Goal: Transaction & Acquisition: Register for event/course

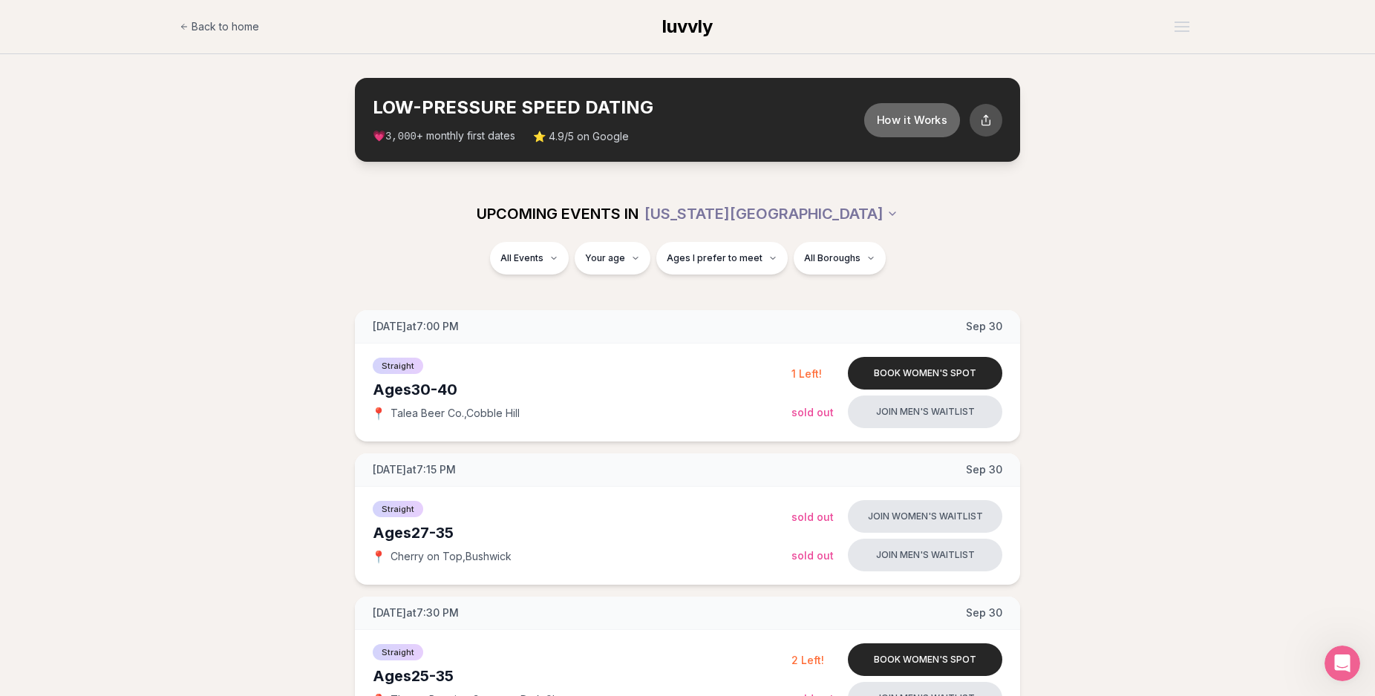
click at [940, 115] on button "How it Works" at bounding box center [912, 119] width 96 height 34
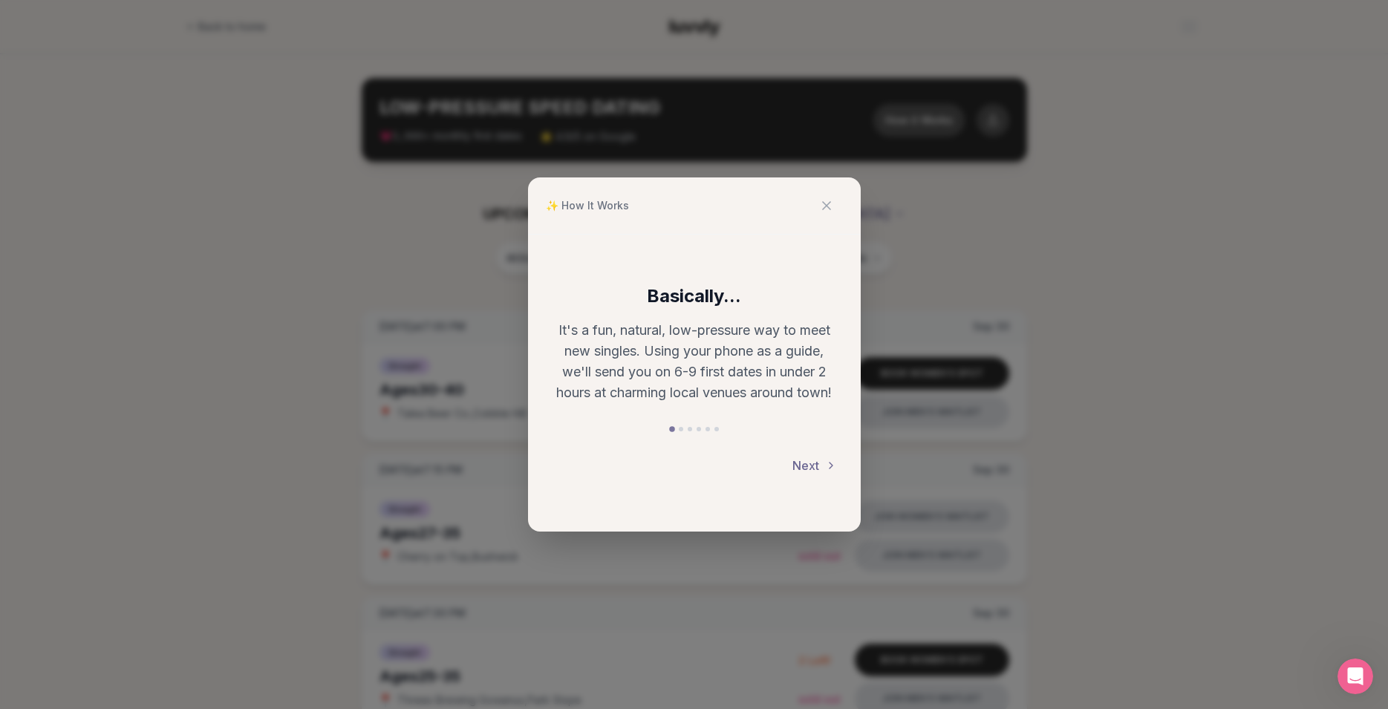
click at [813, 463] on button "Next" at bounding box center [814, 465] width 45 height 33
click at [811, 477] on button "Next" at bounding box center [814, 465] width 45 height 33
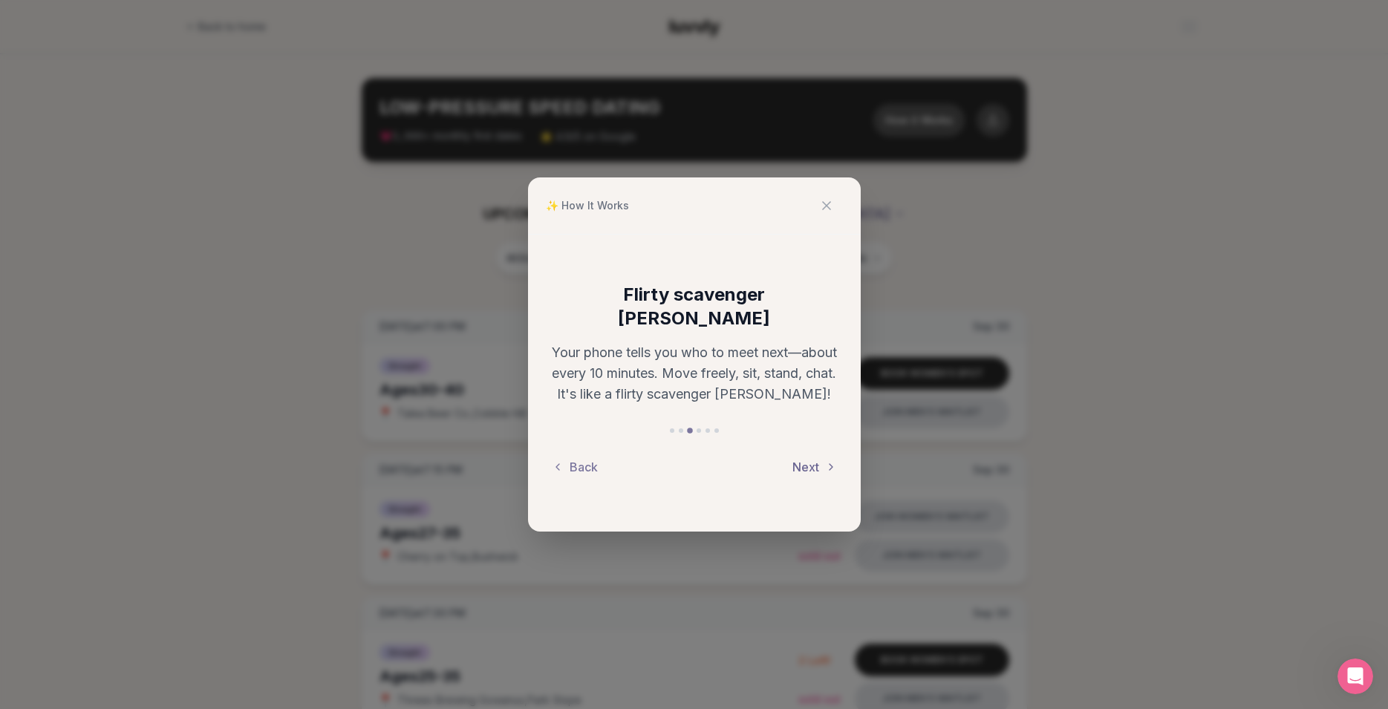
click at [811, 456] on button "Next" at bounding box center [814, 467] width 45 height 33
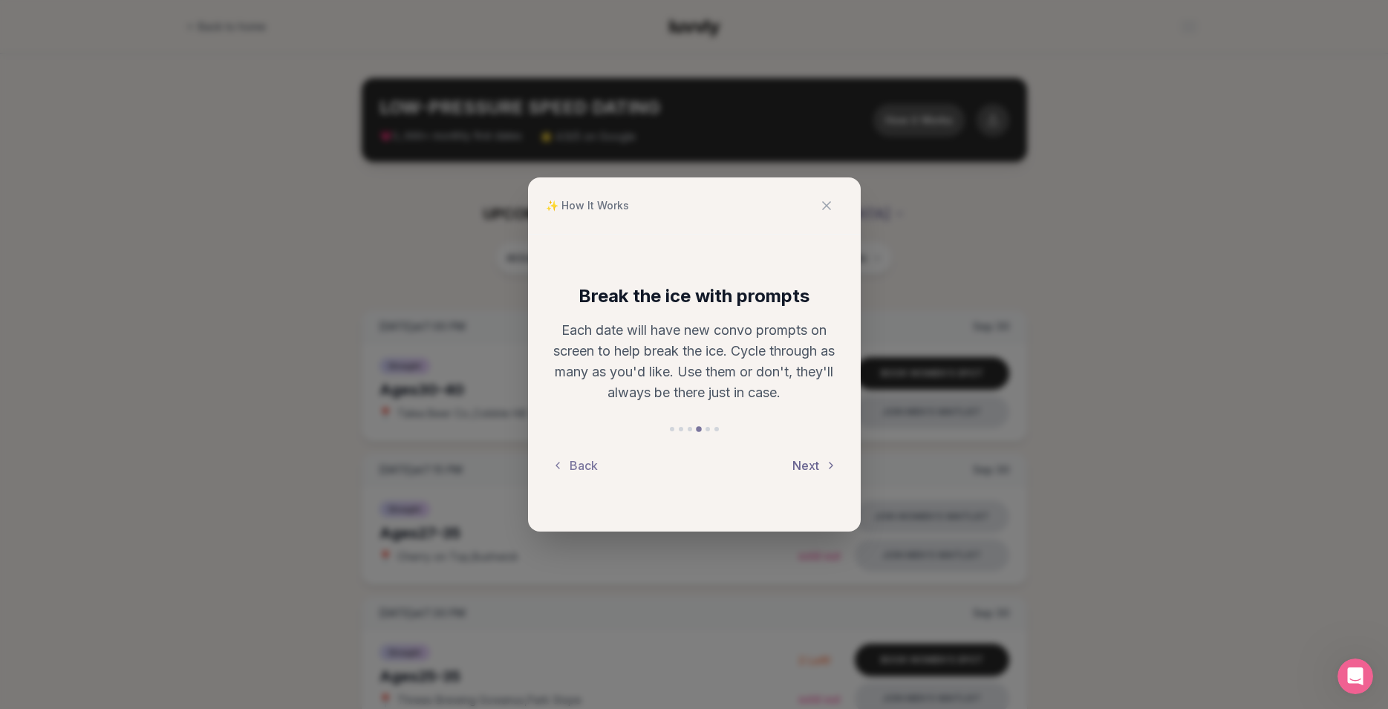
click at [811, 456] on button "Next" at bounding box center [814, 465] width 45 height 33
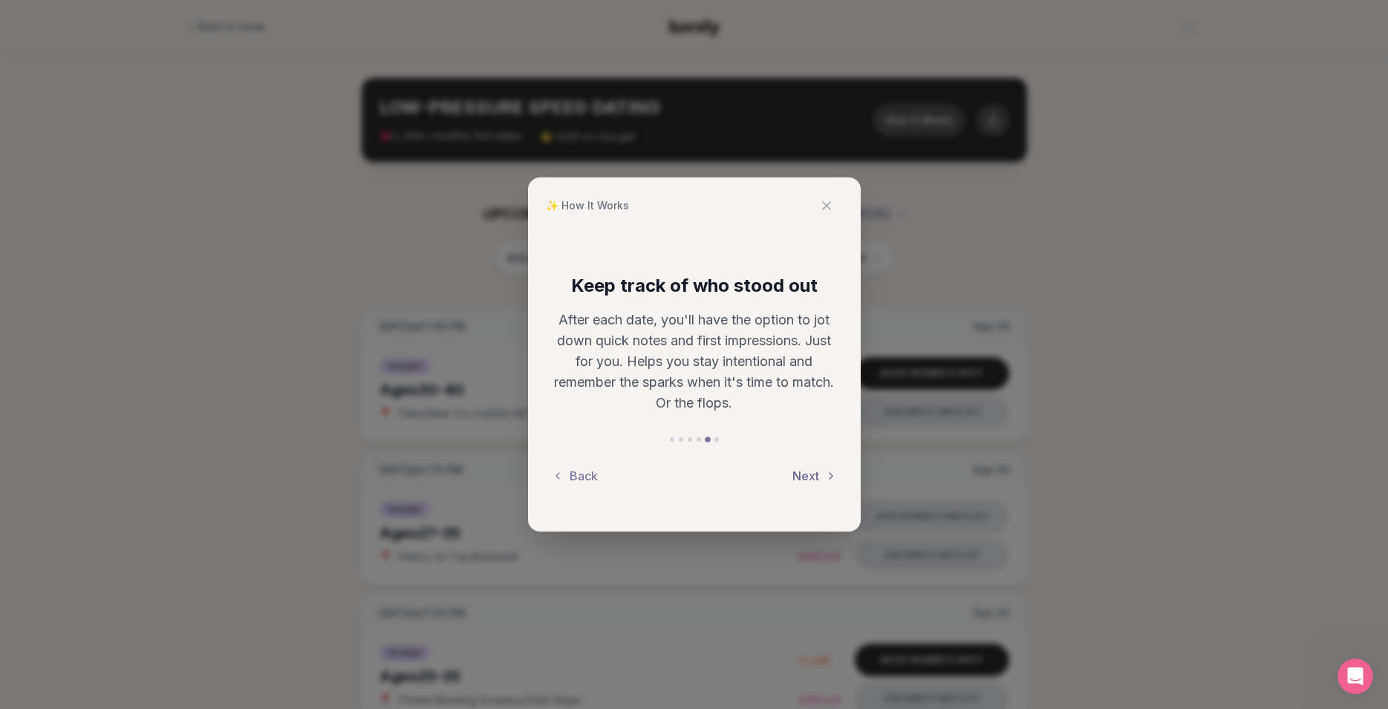
click at [803, 473] on button "Next" at bounding box center [814, 476] width 45 height 33
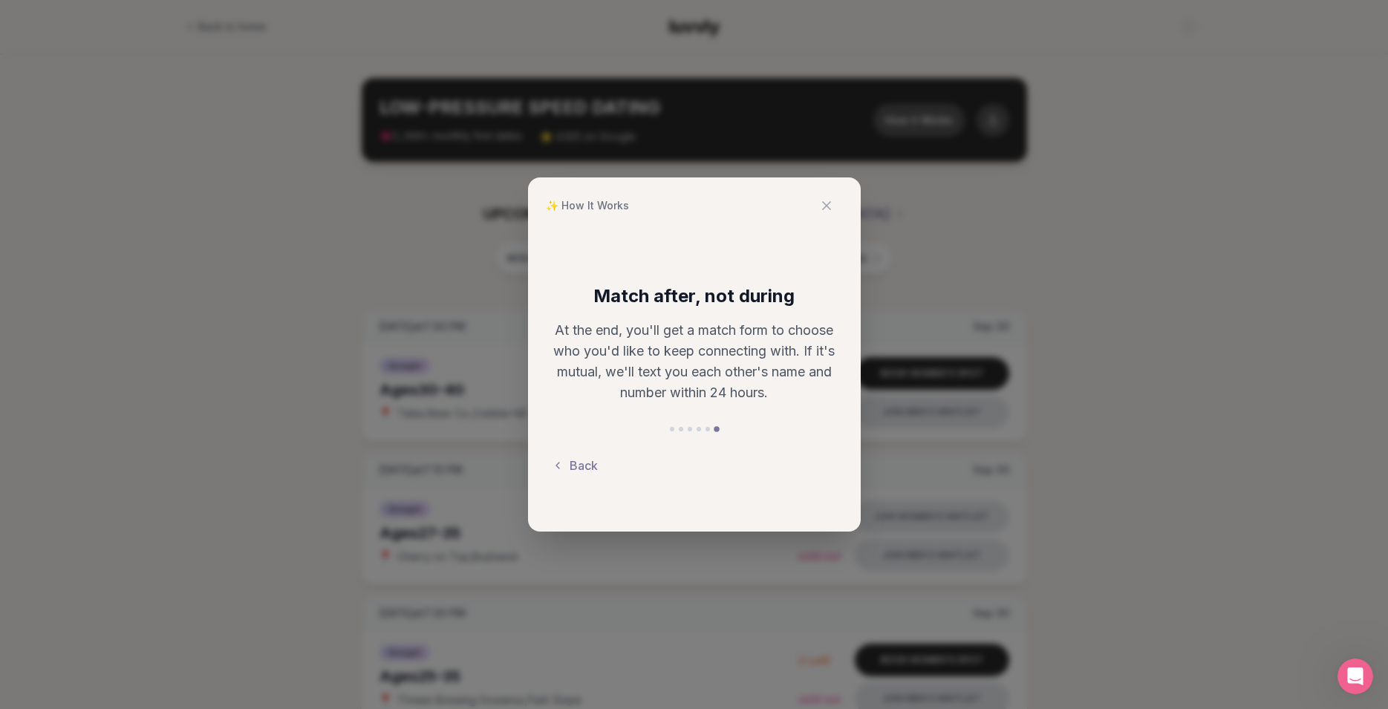
click at [803, 473] on div "Back" at bounding box center [694, 465] width 285 height 33
click at [823, 206] on icon at bounding box center [826, 205] width 15 height 15
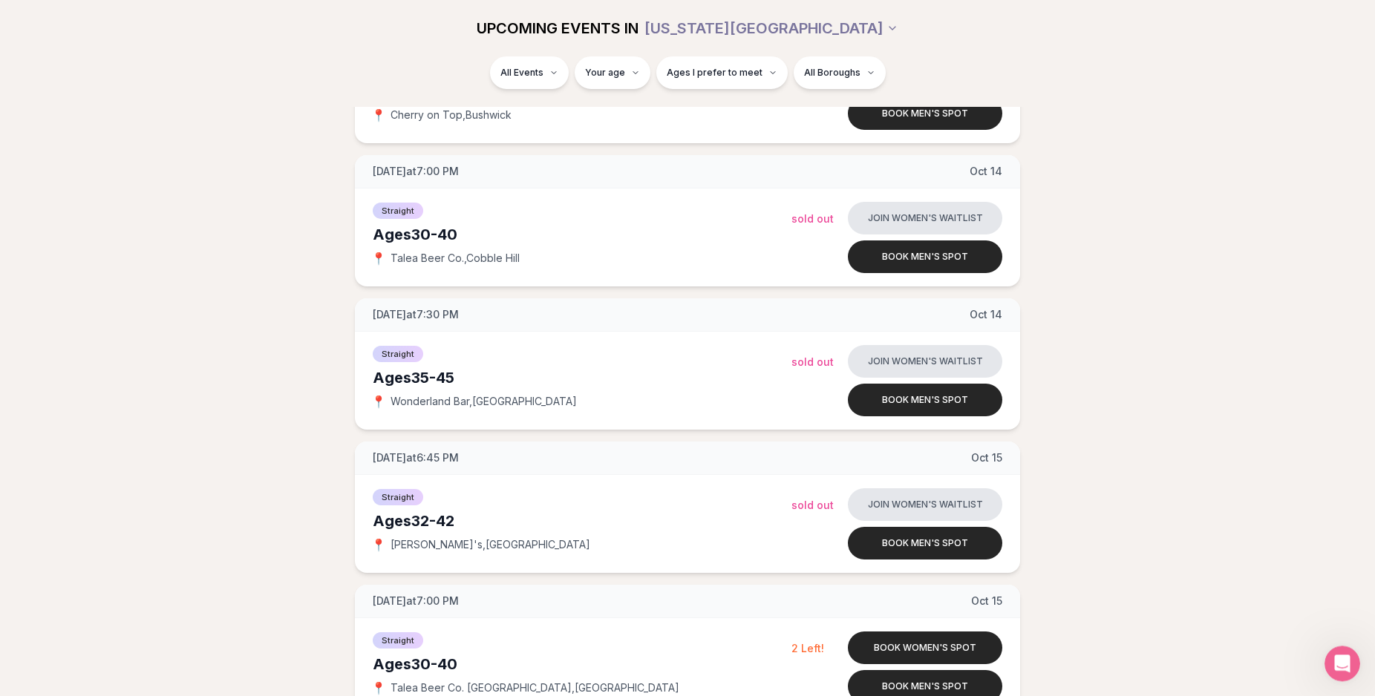
scroll to position [2650, 0]
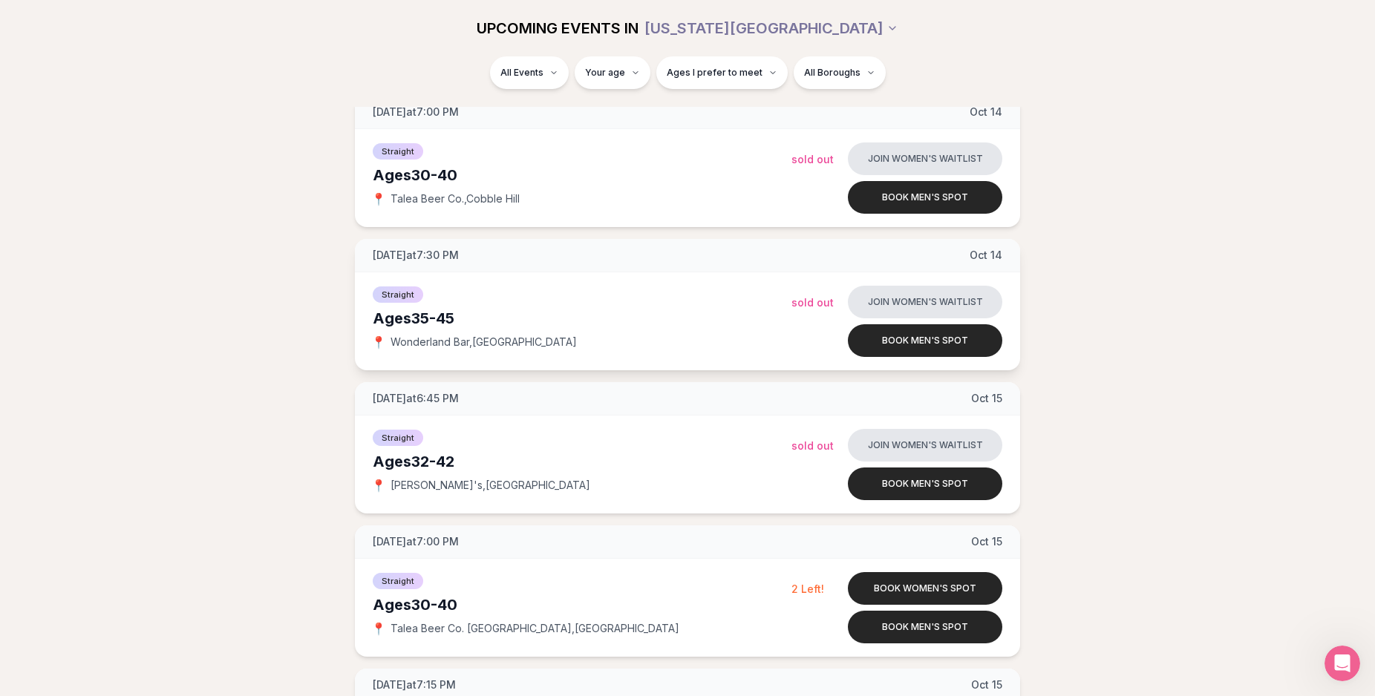
click at [513, 342] on span "[GEOGRAPHIC_DATA] , [GEOGRAPHIC_DATA]" at bounding box center [484, 342] width 186 height 15
click at [520, 344] on span "[GEOGRAPHIC_DATA] , [GEOGRAPHIC_DATA]" at bounding box center [484, 342] width 186 height 15
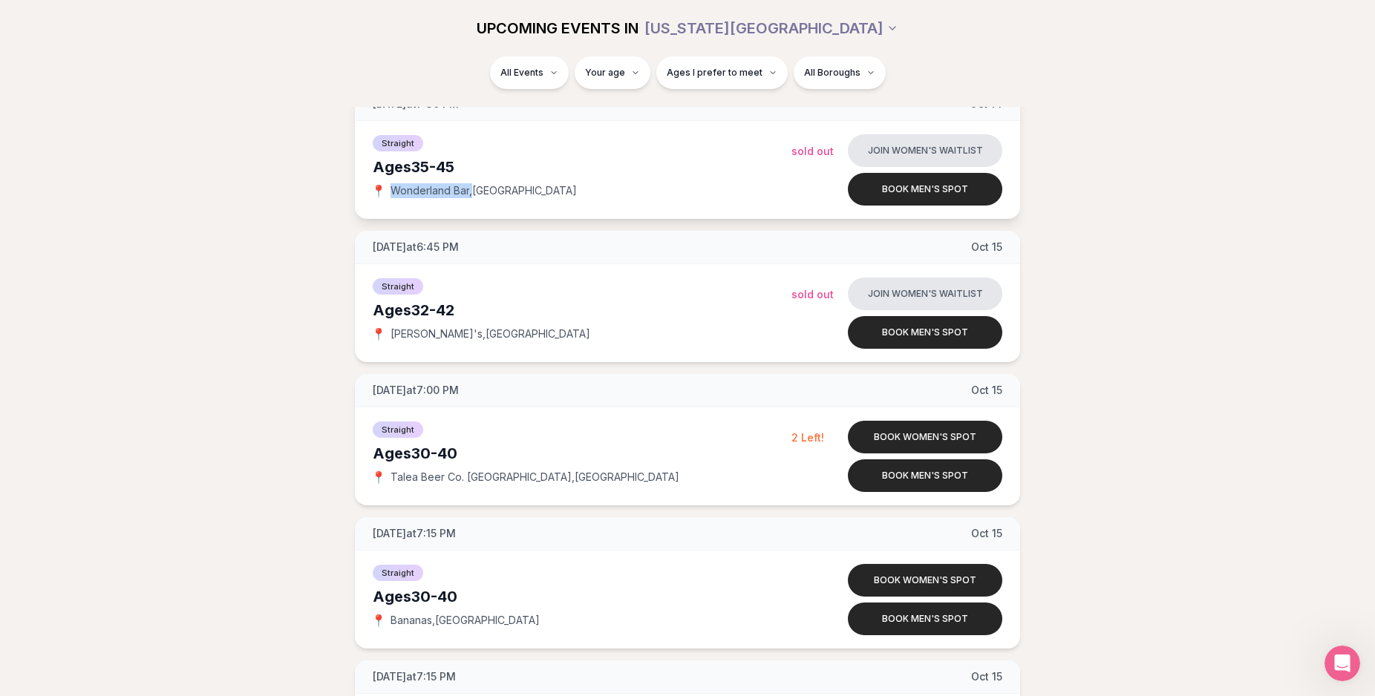
scroll to position [2878, 0]
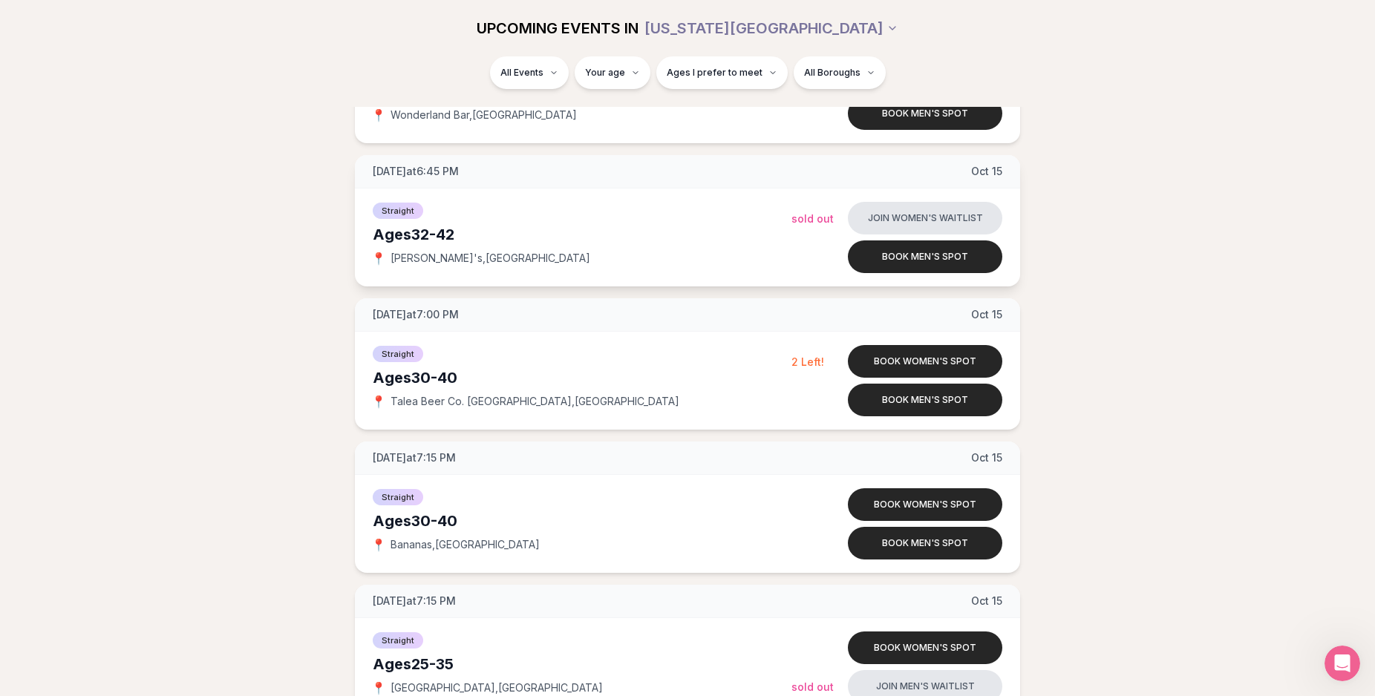
click at [497, 257] on span "[PERSON_NAME]'s , [GEOGRAPHIC_DATA]" at bounding box center [491, 258] width 200 height 15
click at [875, 258] on button "Book men's spot" at bounding box center [925, 257] width 154 height 33
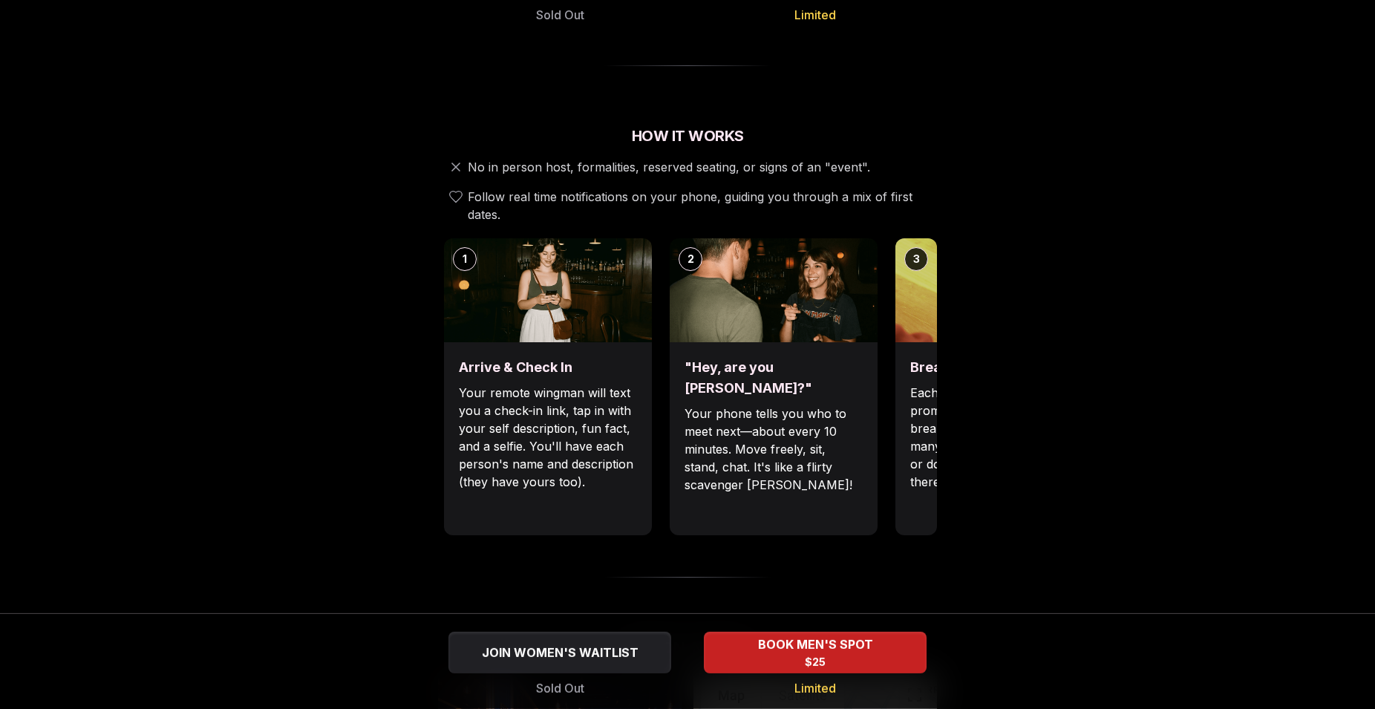
scroll to position [454, 0]
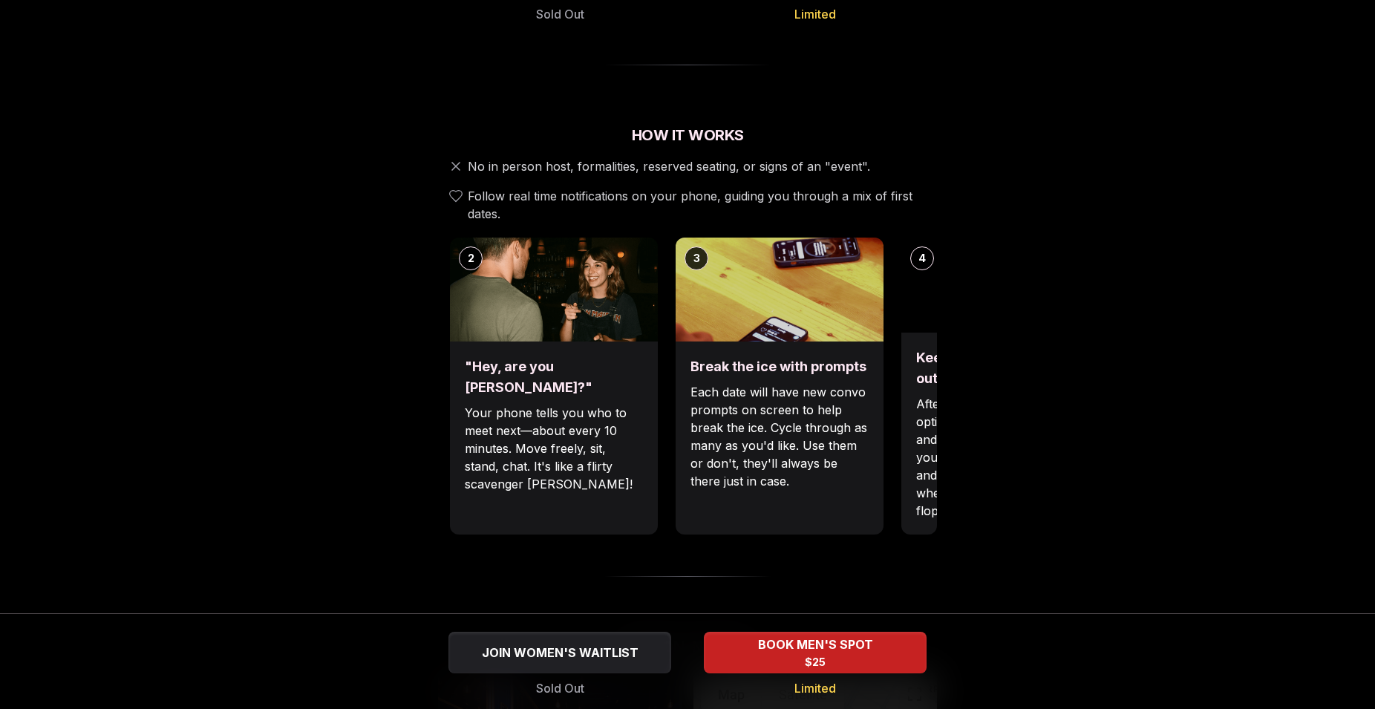
click at [543, 404] on p "Your phone tells you who to meet next—about every 10 minutes. Move freely, sit,…" at bounding box center [554, 448] width 178 height 89
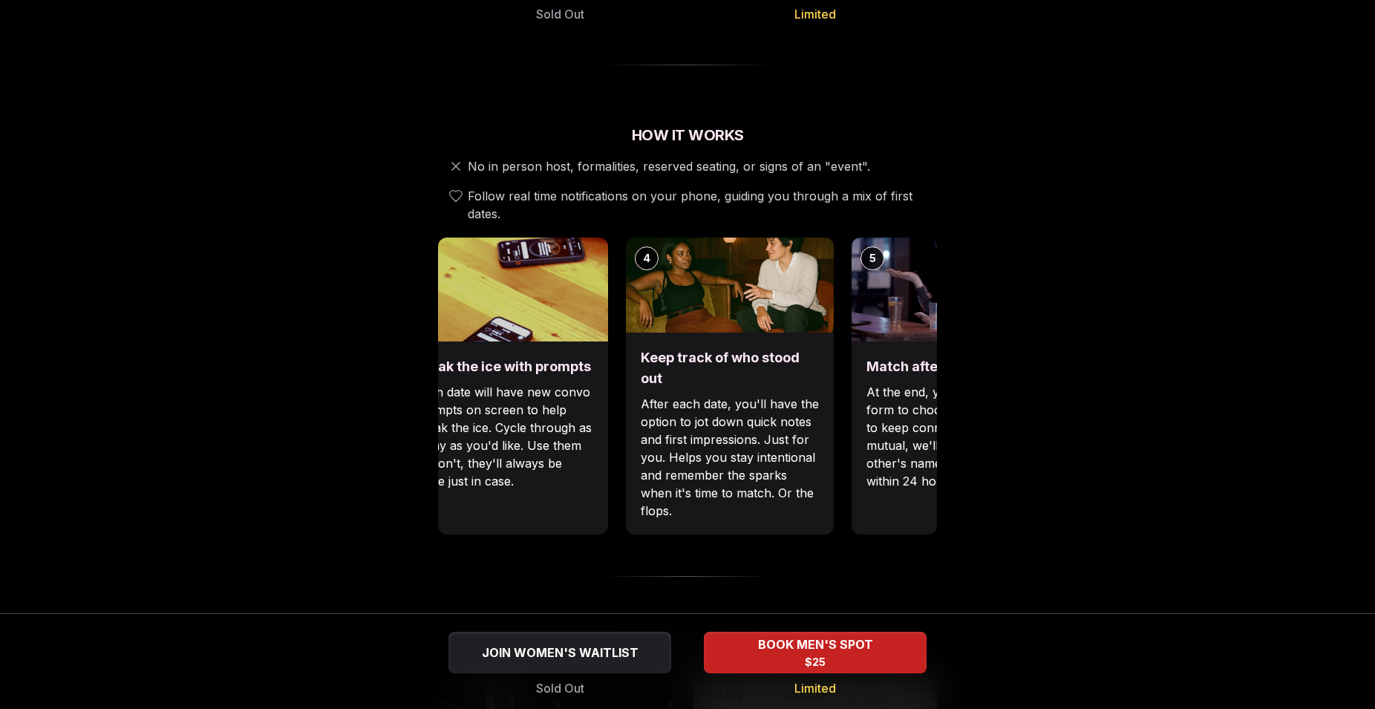
click at [551, 399] on p "Each date will have new convo prompts on screen to help break the ice. Cycle th…" at bounding box center [504, 436] width 178 height 107
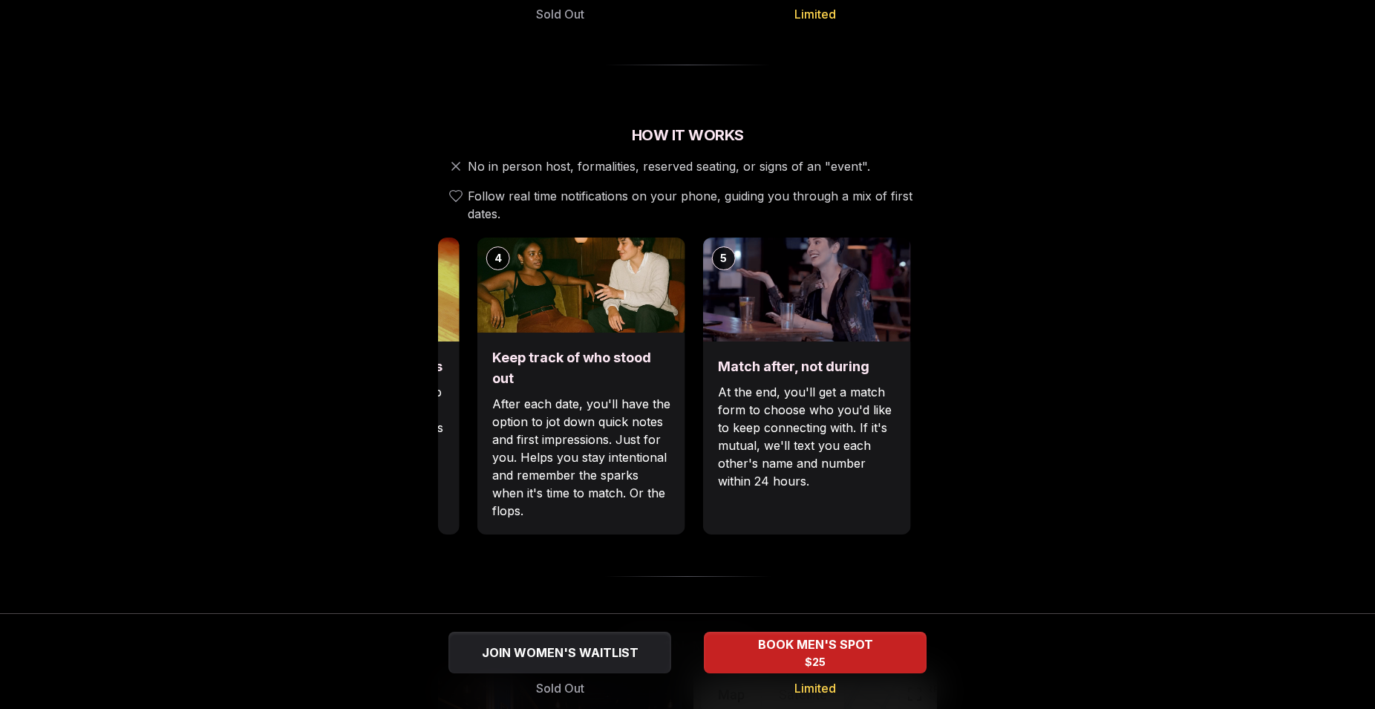
click at [555, 395] on p "After each date, you'll have the option to jot down quick notes and first impre…" at bounding box center [581, 457] width 178 height 125
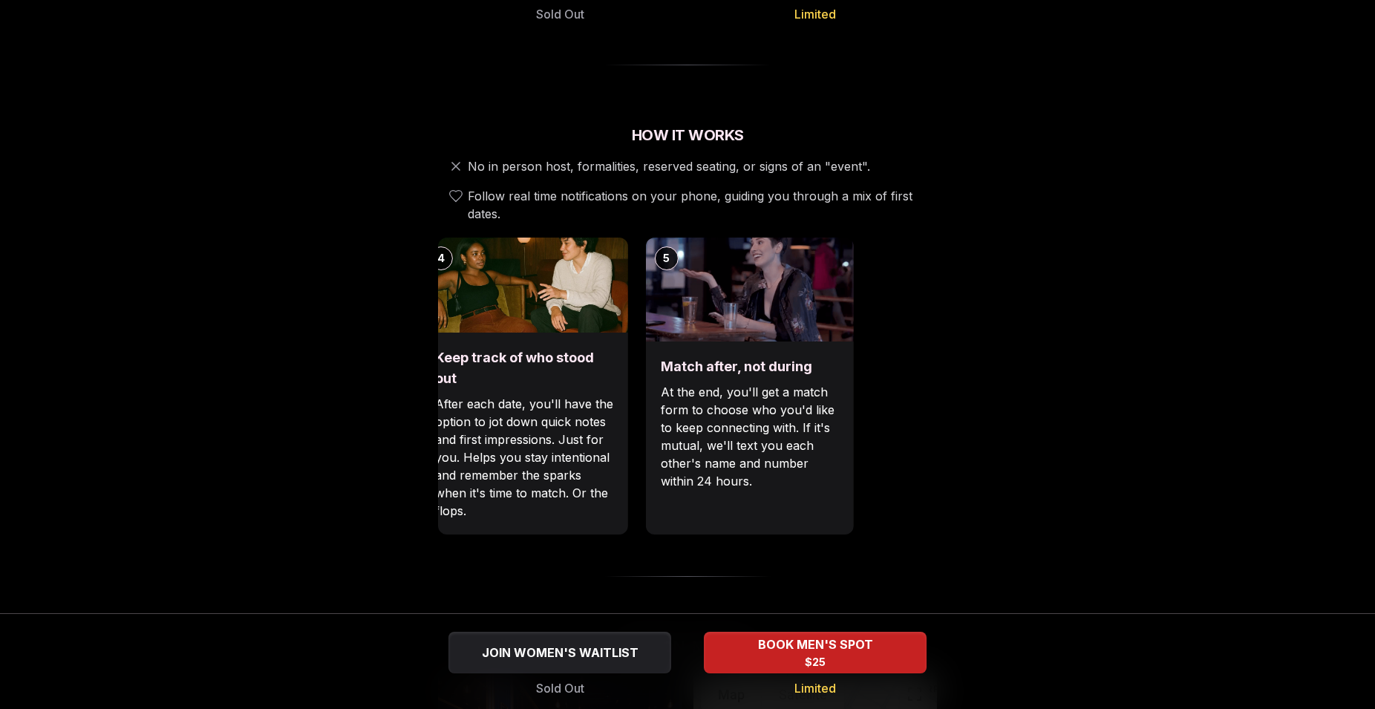
click at [662, 399] on p "At the end, you'll get a match form to choose who you'd like to keep connecting…" at bounding box center [750, 436] width 178 height 107
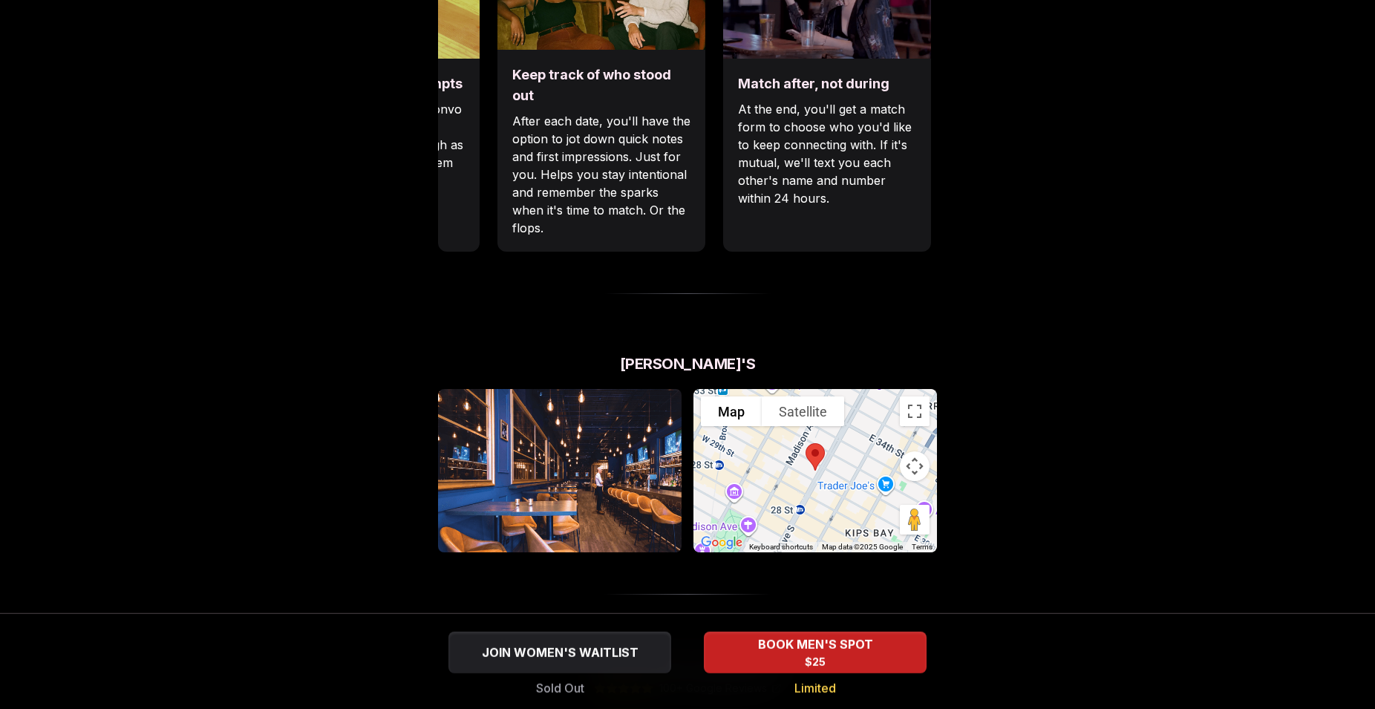
scroll to position [757, 0]
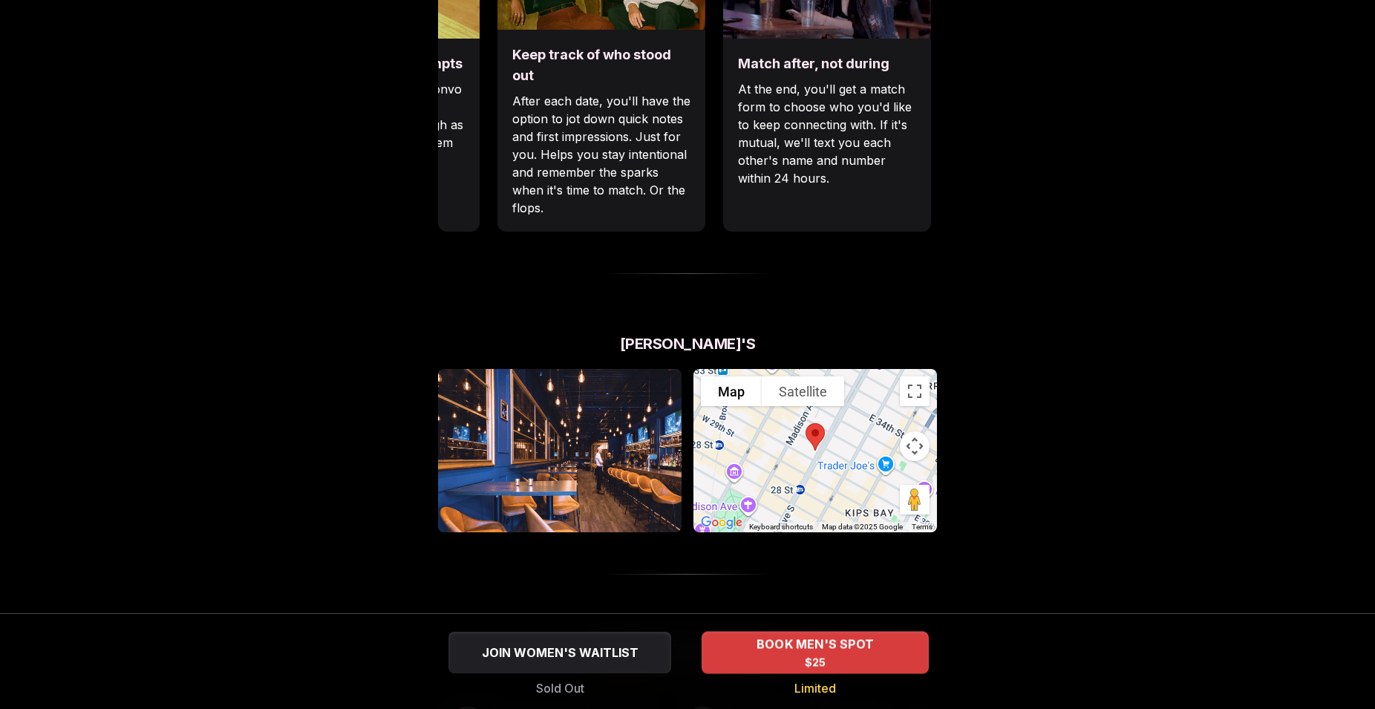
click at [820, 637] on span "BOOK MEN'S SPOT" at bounding box center [815, 645] width 123 height 18
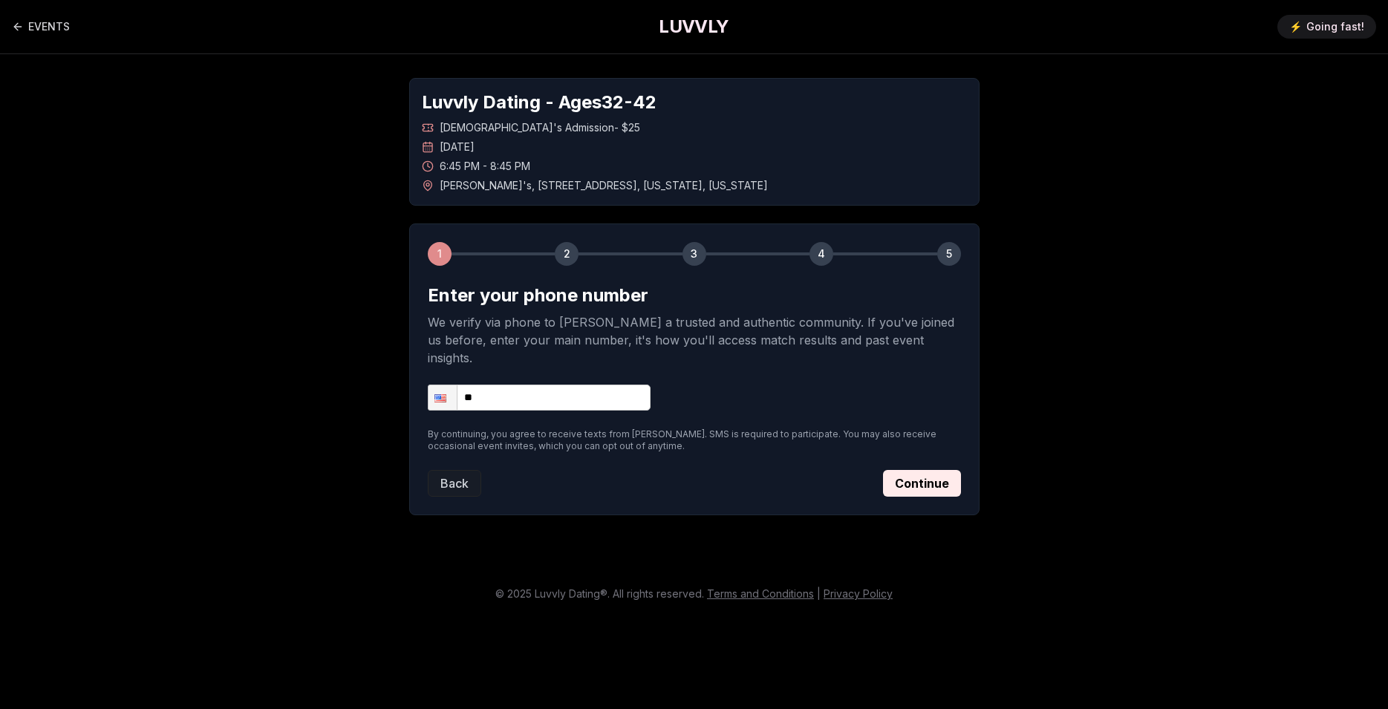
click at [321, 213] on div "Luvvly Dating - Ages [DEMOGRAPHIC_DATA] [DEMOGRAPHIC_DATA]'s Admission - $25 [D…" at bounding box center [693, 296] width 1039 height 485
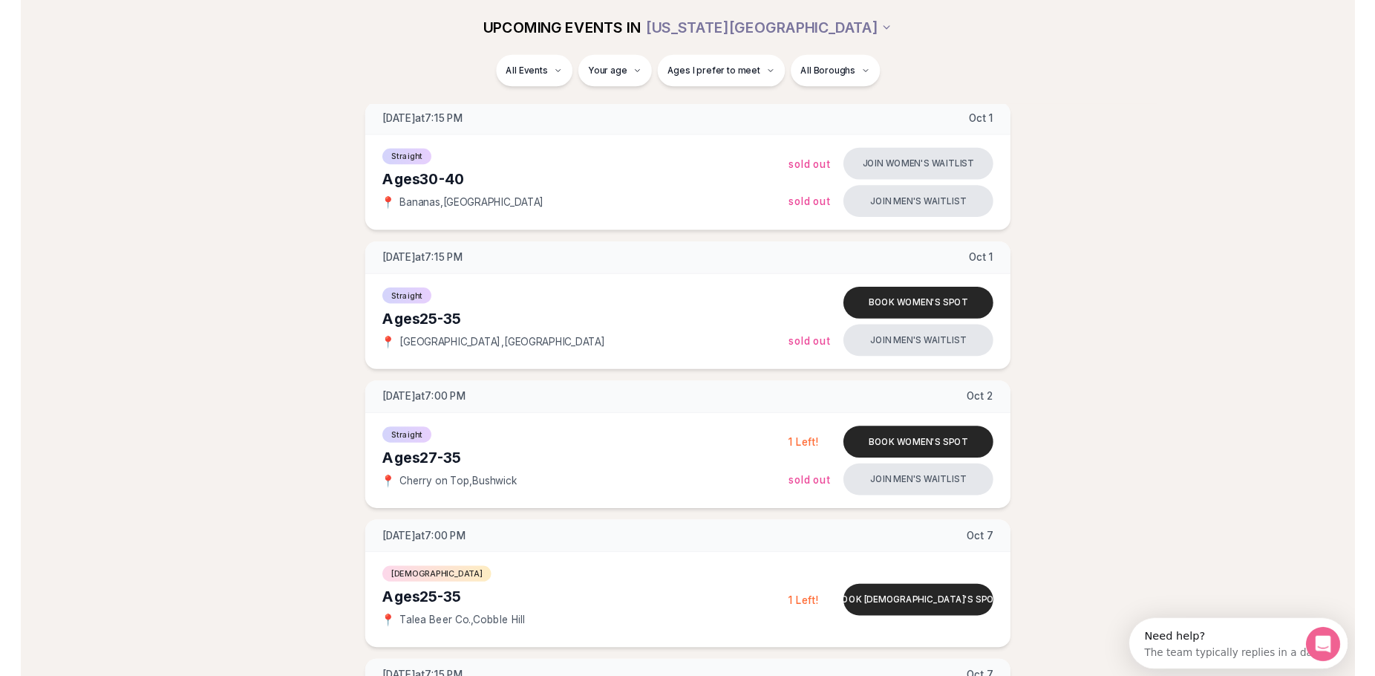
scroll to position [1038, 0]
